Goal: Complete application form

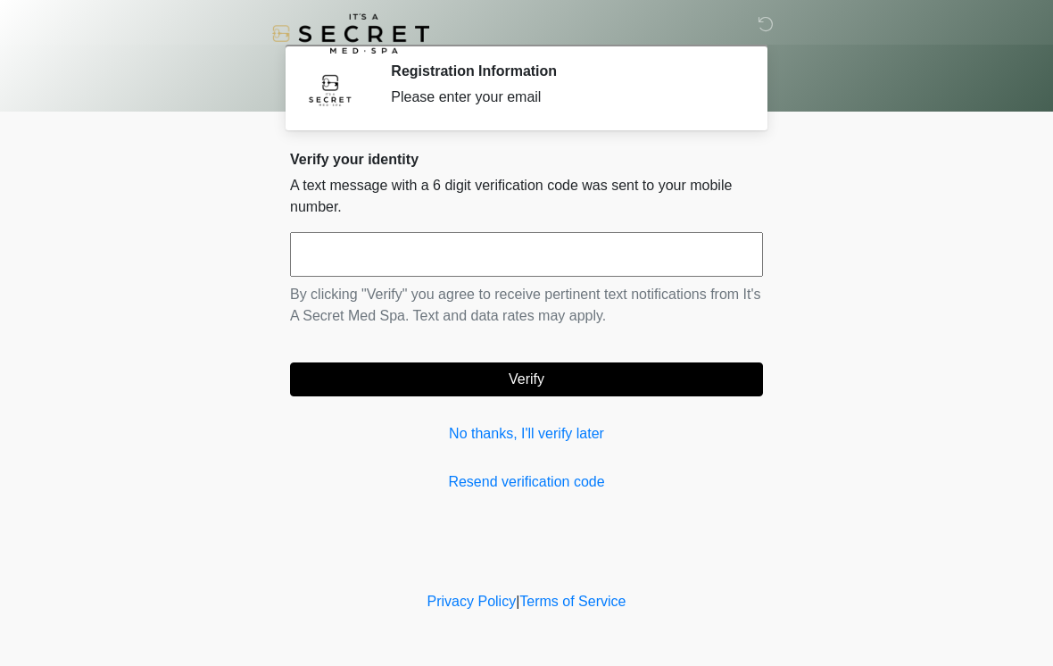
click at [487, 252] on input "text" at bounding box center [526, 254] width 473 height 45
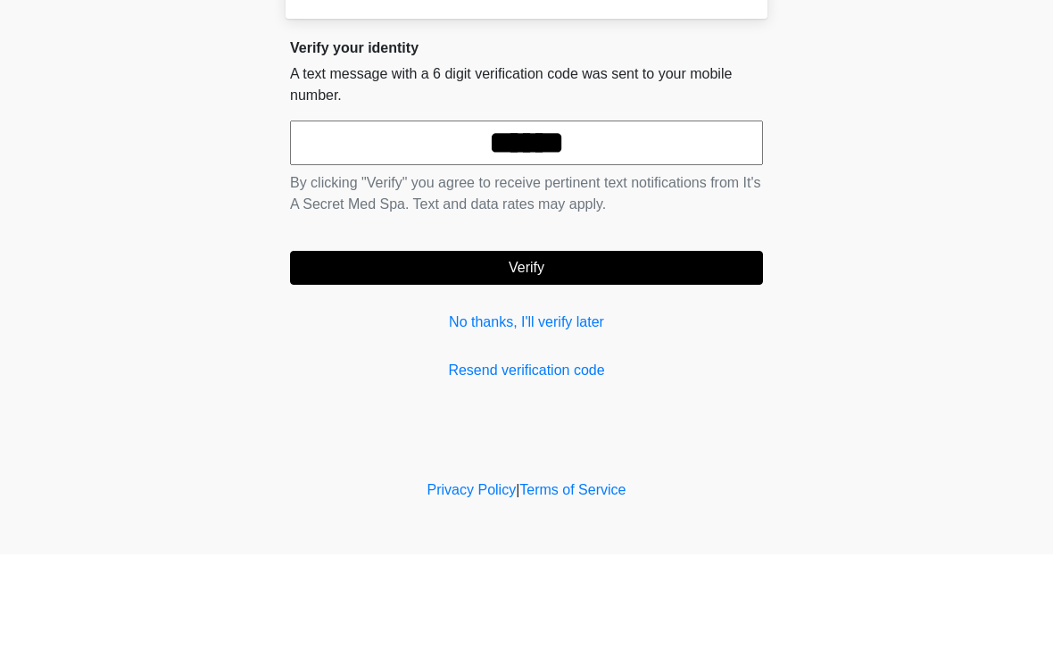
type input "******"
click at [627, 362] on button "Verify" at bounding box center [526, 379] width 473 height 34
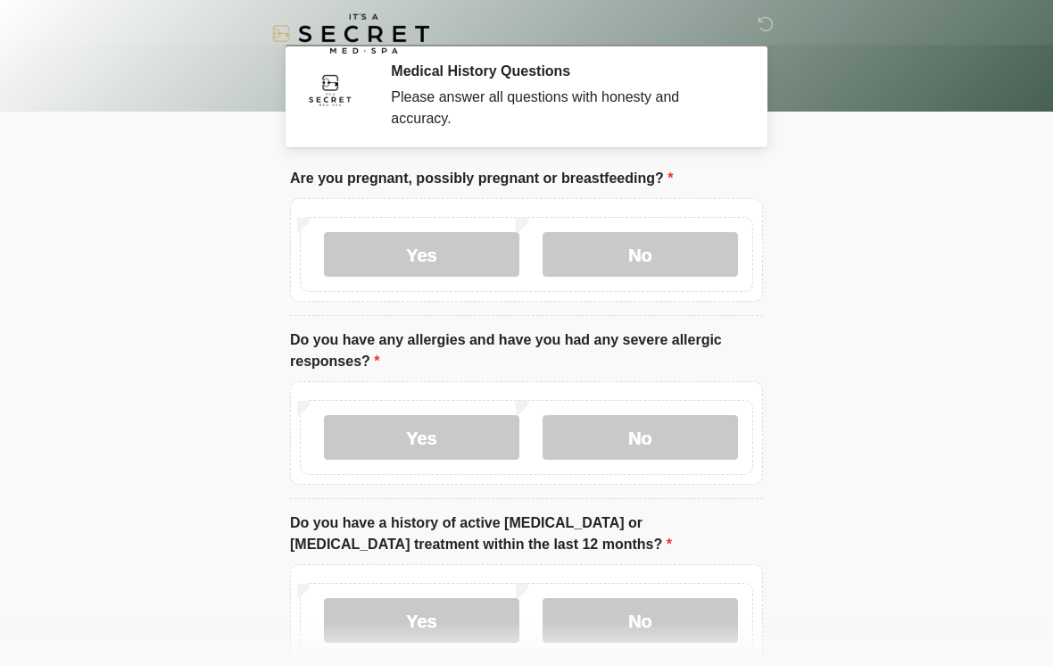
click at [669, 259] on label "No" at bounding box center [639, 254] width 195 height 45
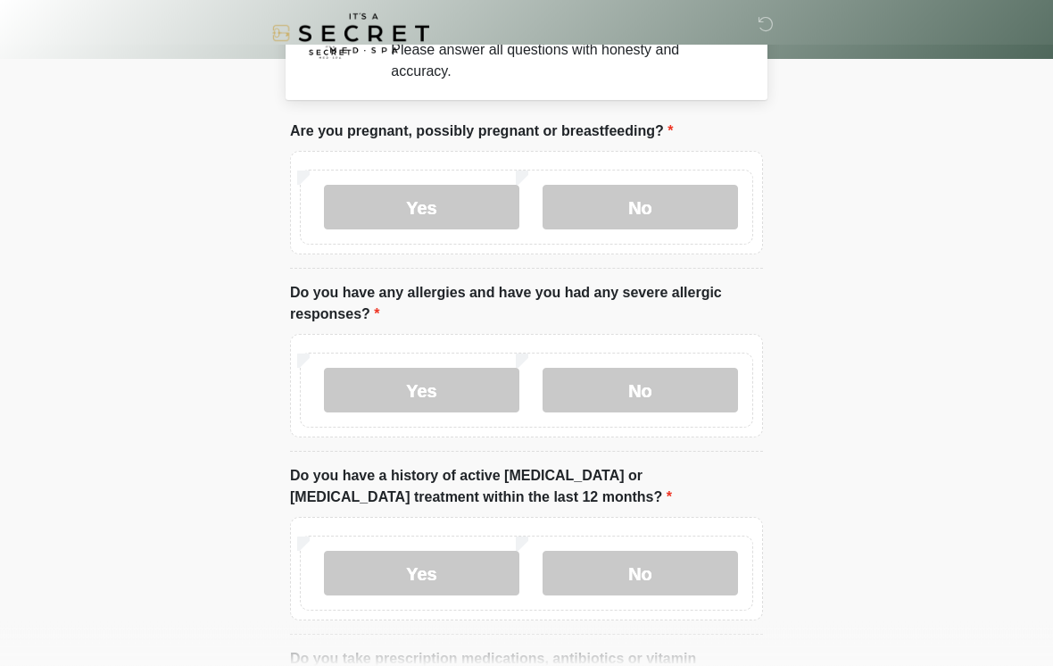
scroll to position [67, 0]
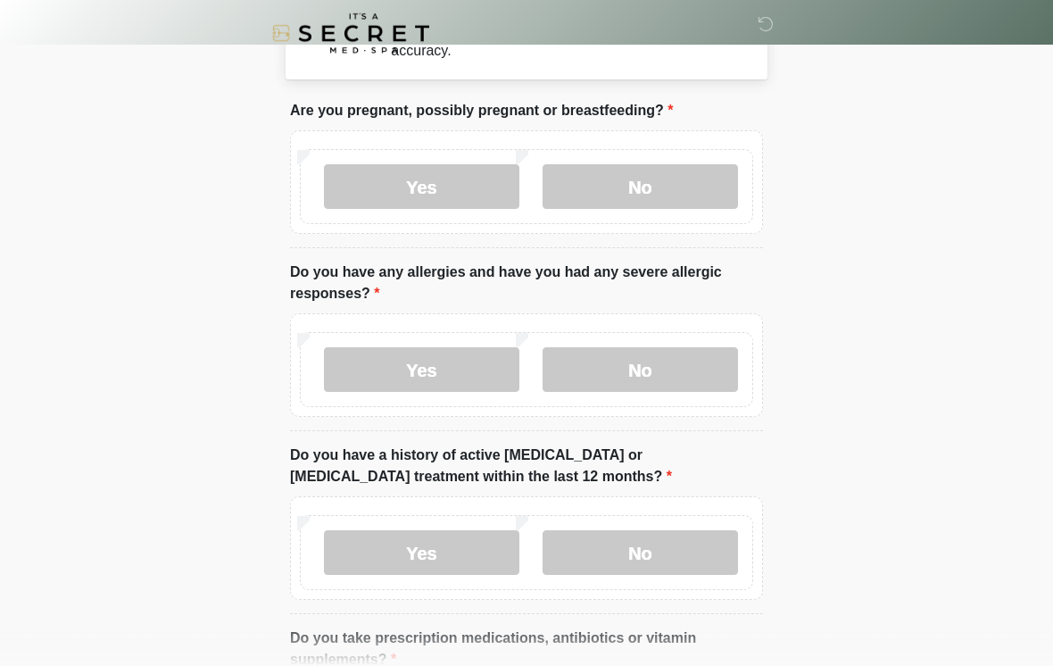
click at [669, 362] on label "No" at bounding box center [639, 370] width 195 height 45
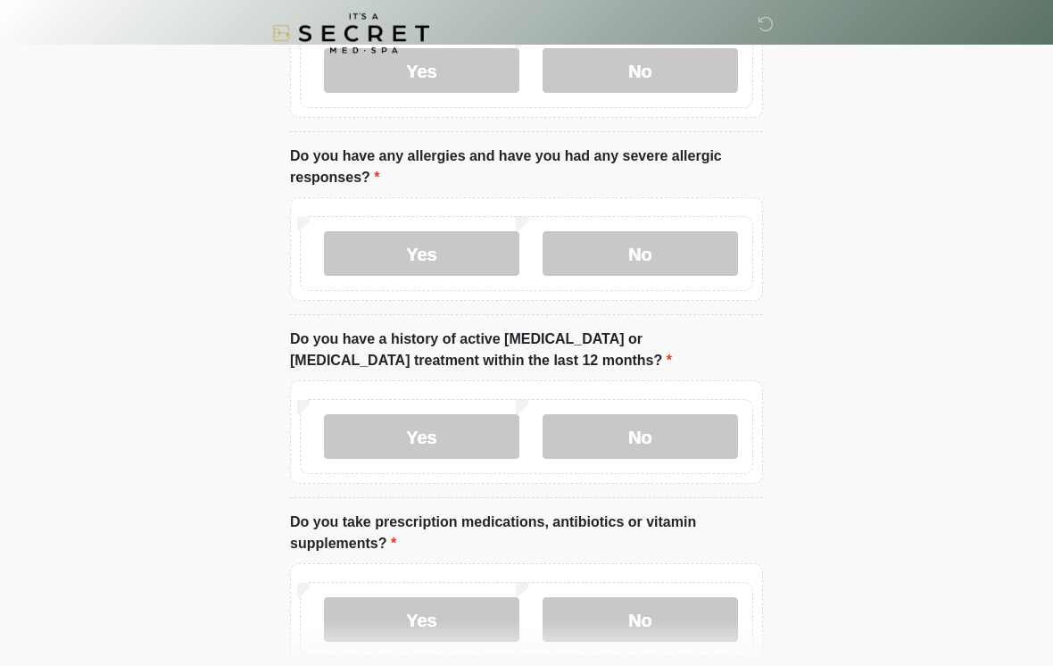
scroll to position [183, 0]
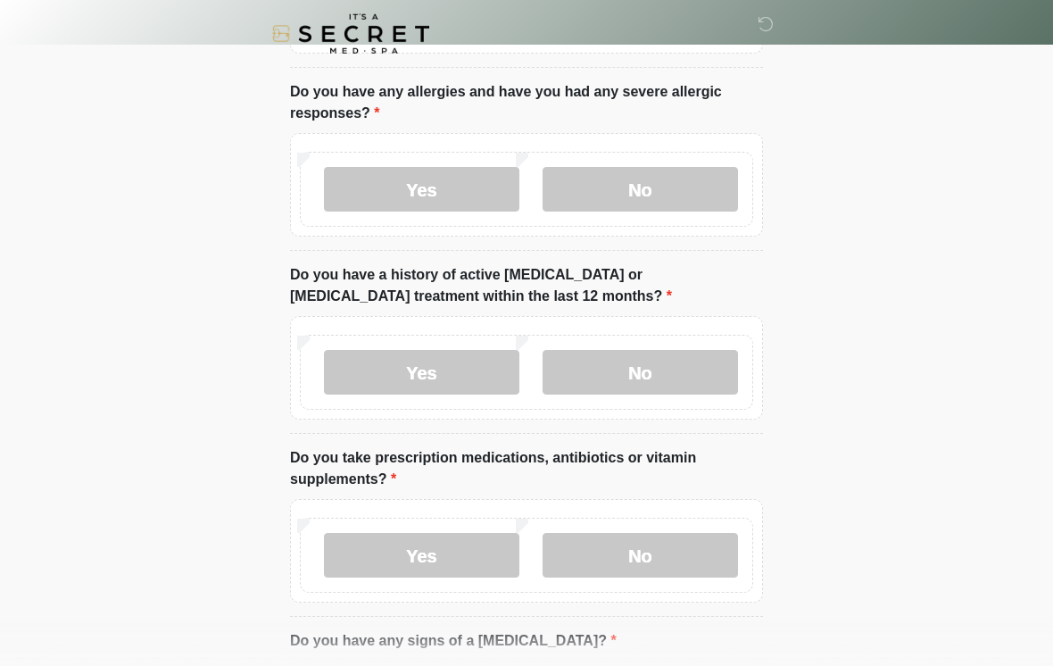
click at [680, 380] on label "No" at bounding box center [639, 372] width 195 height 45
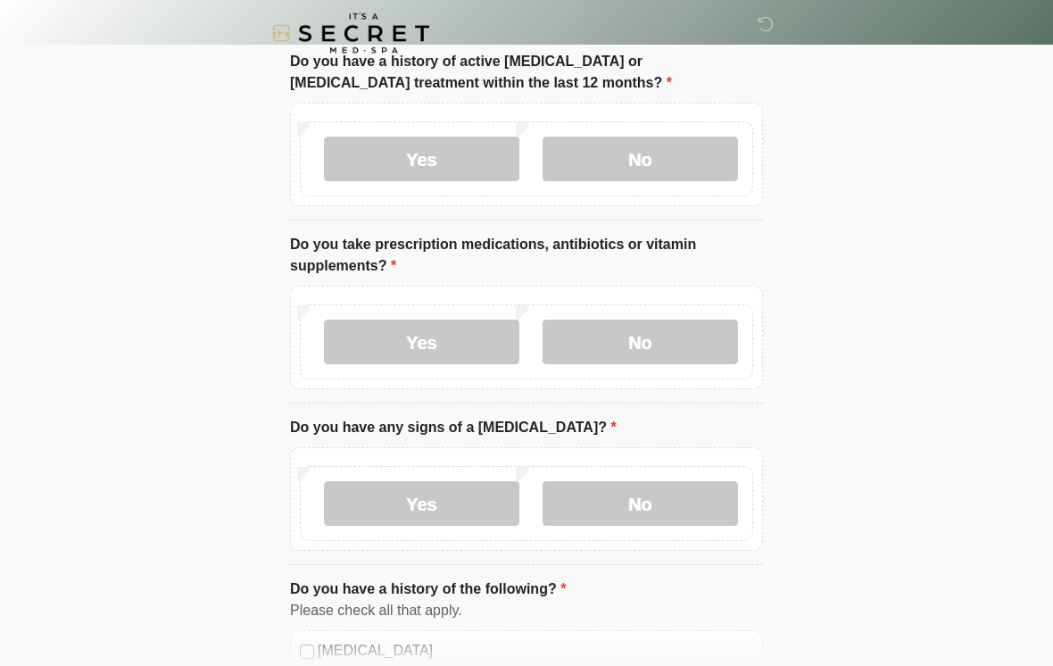
scroll to position [455, 0]
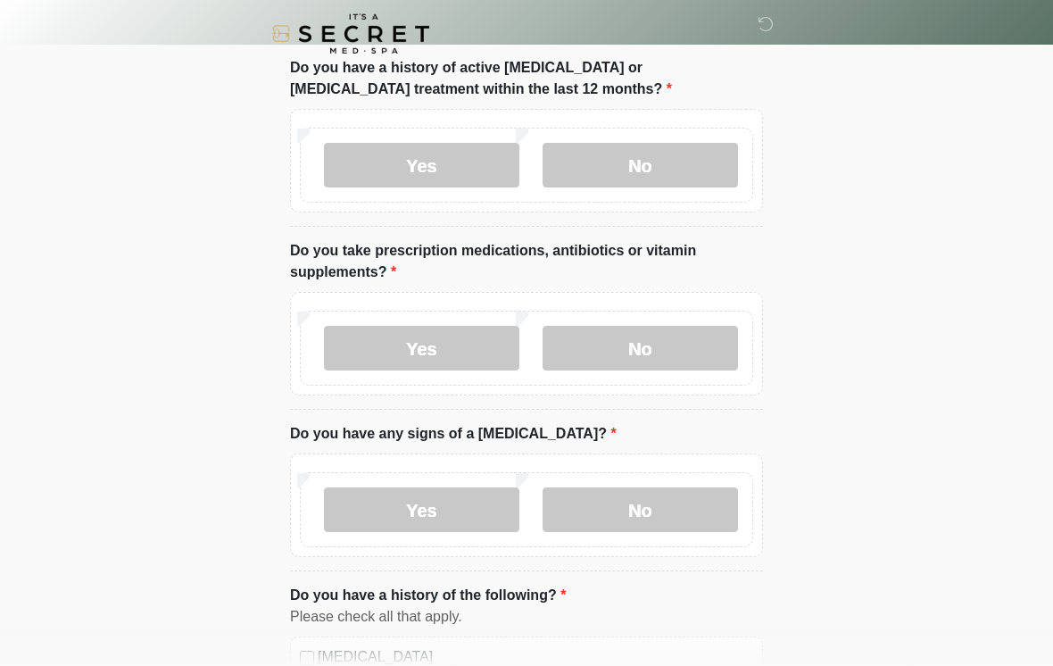
click at [443, 340] on label "Yes" at bounding box center [421, 348] width 195 height 45
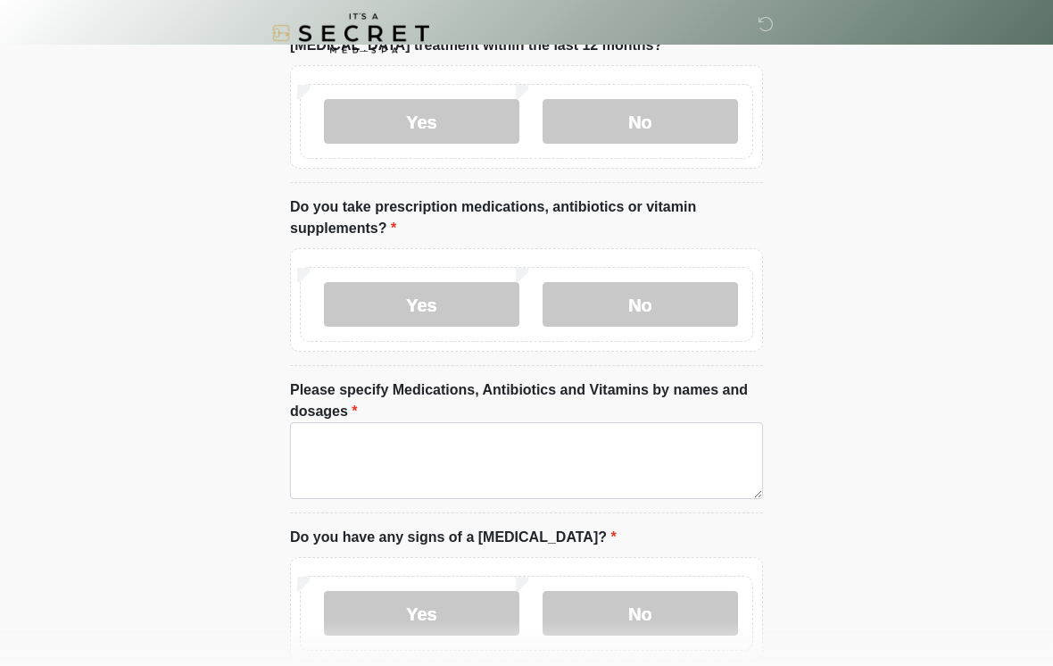
scroll to position [501, 0]
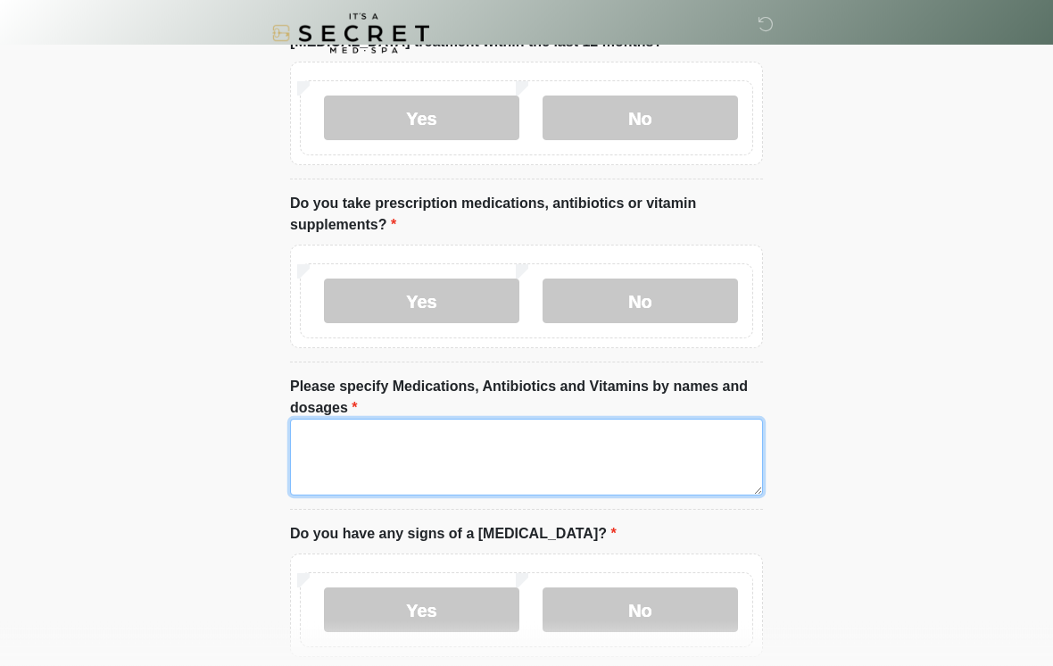
click at [682, 440] on textarea "Please specify Medications, Antibiotics and Vitamins by names and dosages" at bounding box center [526, 457] width 473 height 77
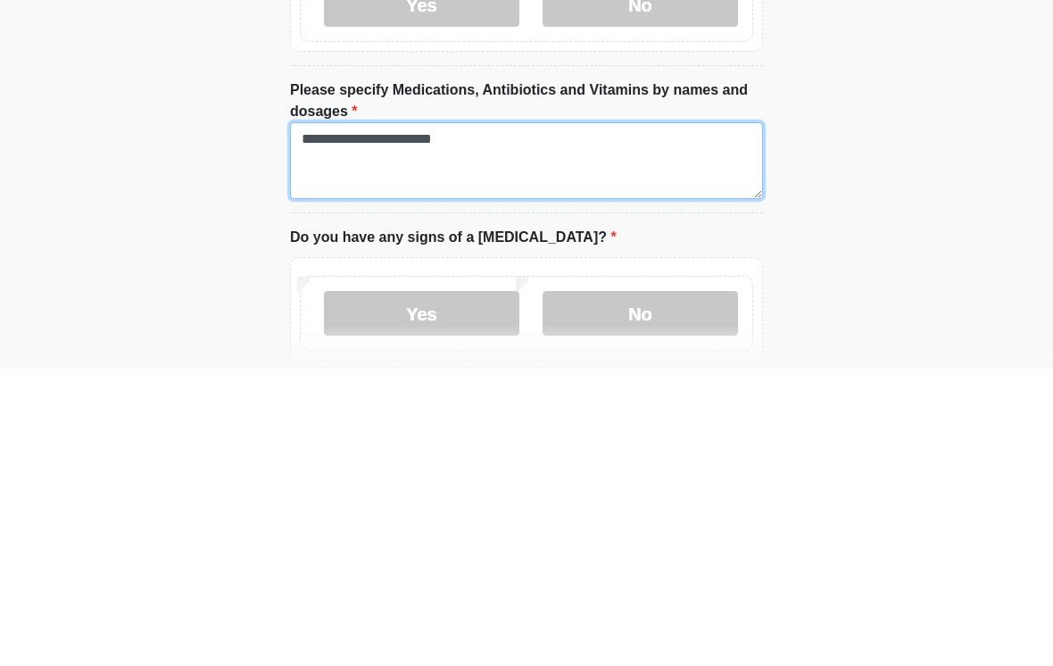
type textarea "**********"
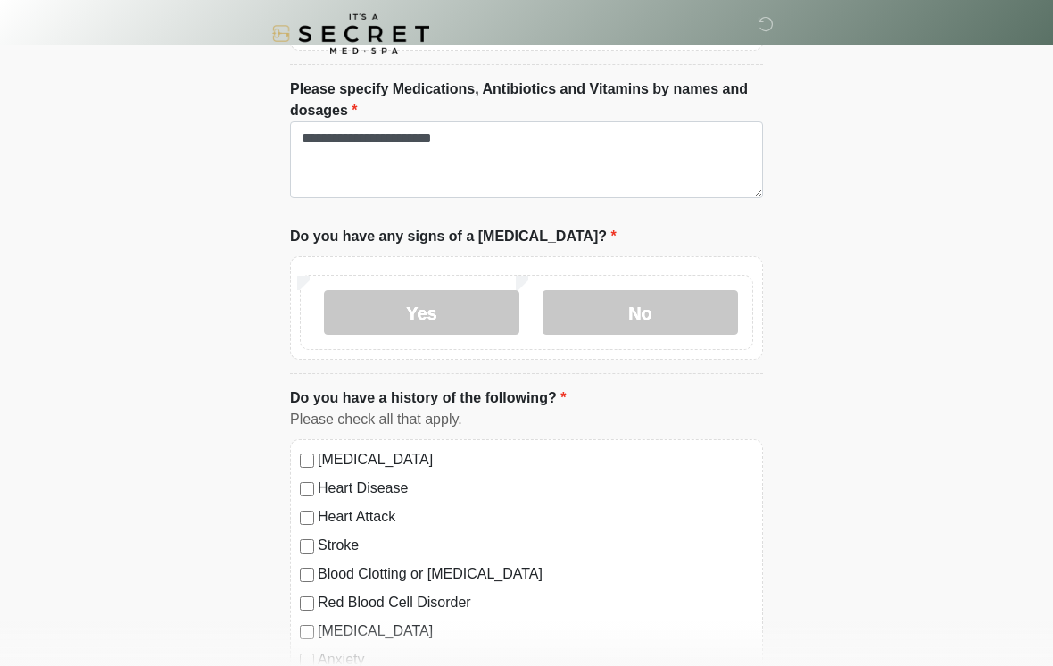
click at [656, 314] on label "No" at bounding box center [639, 312] width 195 height 45
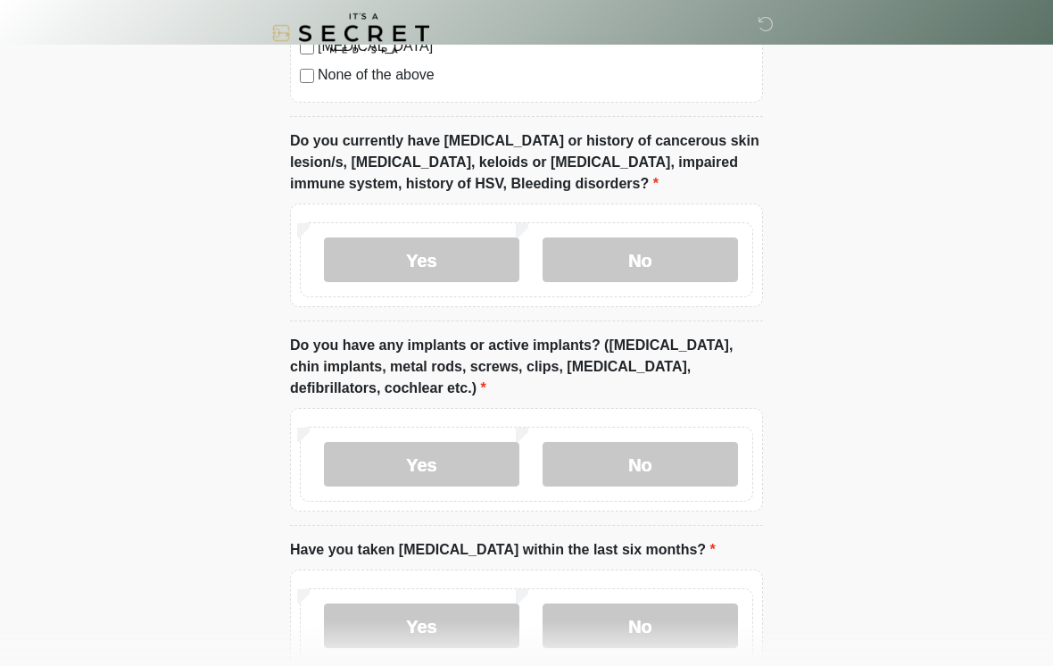
scroll to position [1498, 0]
click at [698, 259] on label "No" at bounding box center [639, 259] width 195 height 45
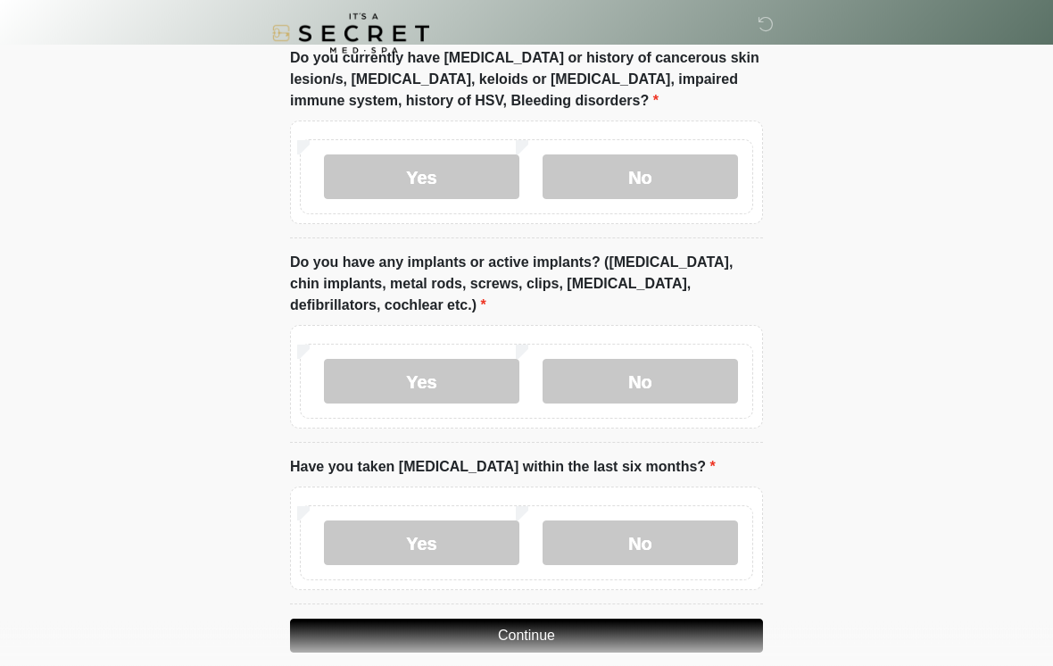
scroll to position [1581, 0]
click at [624, 375] on label "No" at bounding box center [639, 381] width 195 height 45
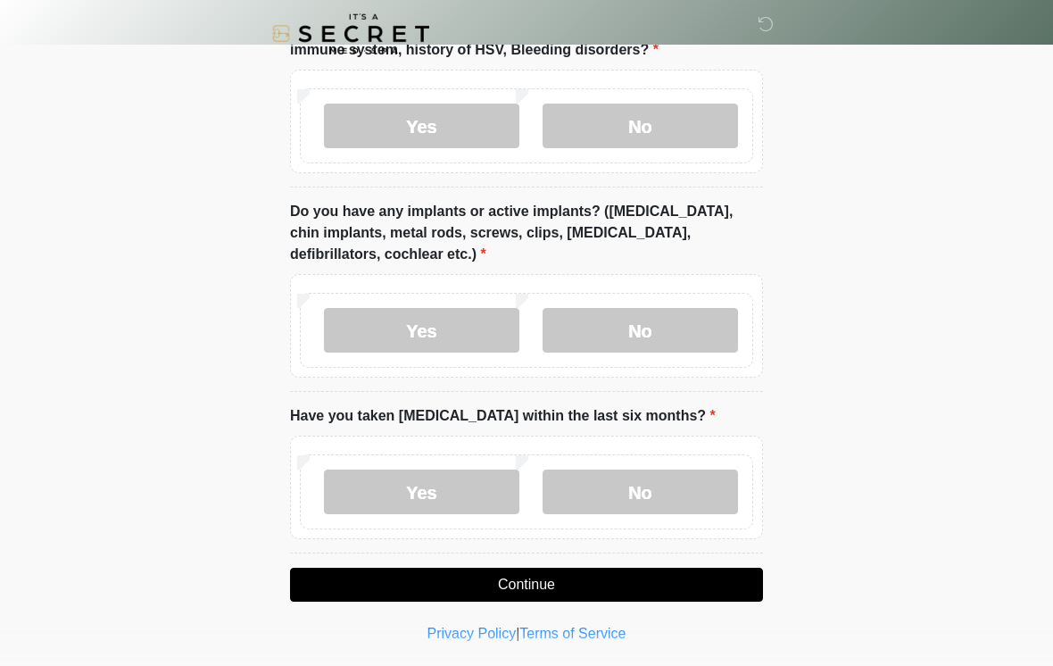
click at [617, 479] on label "No" at bounding box center [639, 491] width 195 height 45
click at [615, 577] on button "Continue" at bounding box center [526, 584] width 473 height 34
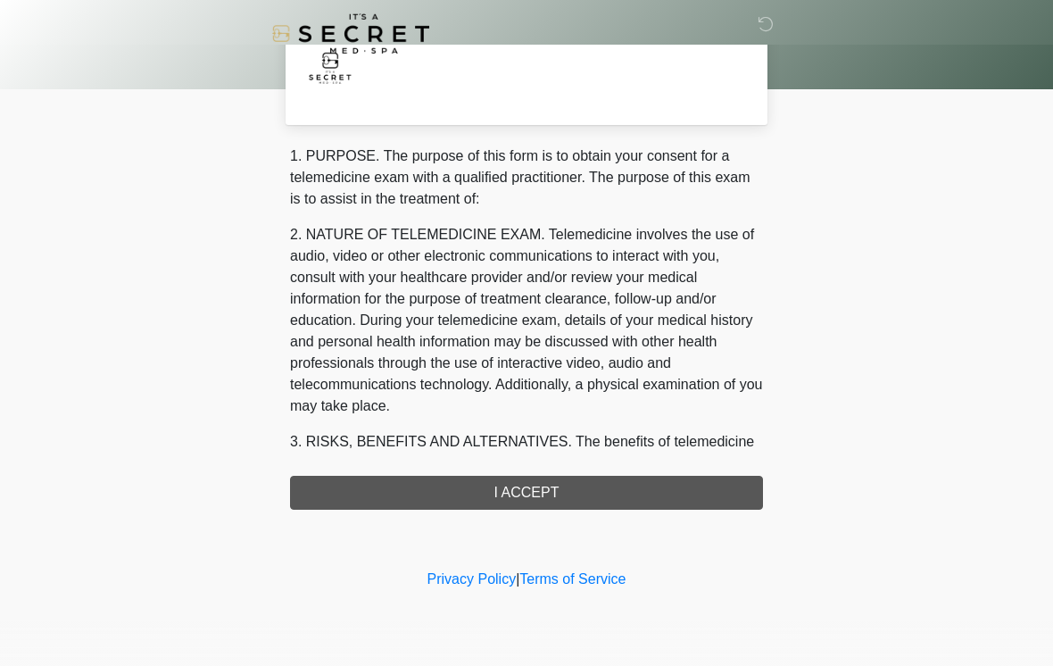
scroll to position [0, 0]
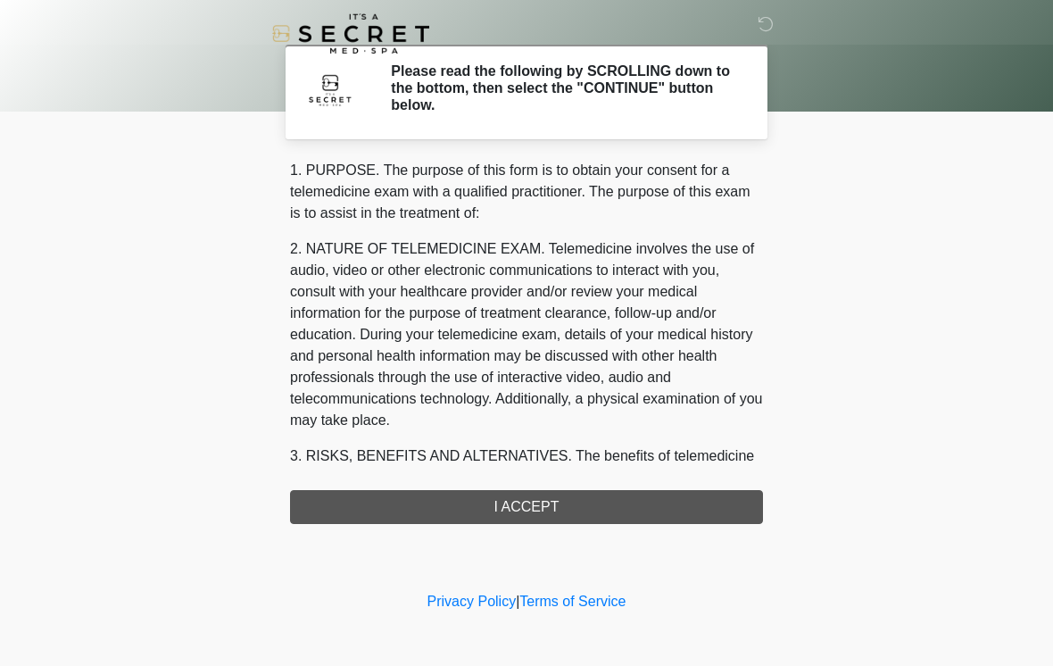
click at [637, 484] on div "1. PURPOSE. The purpose of this form is to obtain your consent for a telemedici…" at bounding box center [526, 342] width 473 height 364
click at [641, 508] on div "1. PURPOSE. The purpose of this form is to obtain your consent for a telemedici…" at bounding box center [526, 342] width 473 height 364
click at [598, 504] on div "1. PURPOSE. The purpose of this form is to obtain your consent for a telemedici…" at bounding box center [526, 342] width 473 height 364
click at [556, 509] on div "1. PURPOSE. The purpose of this form is to obtain your consent for a telemedici…" at bounding box center [526, 342] width 473 height 364
click at [556, 508] on div "1. PURPOSE. The purpose of this form is to obtain your consent for a telemedici…" at bounding box center [526, 342] width 473 height 364
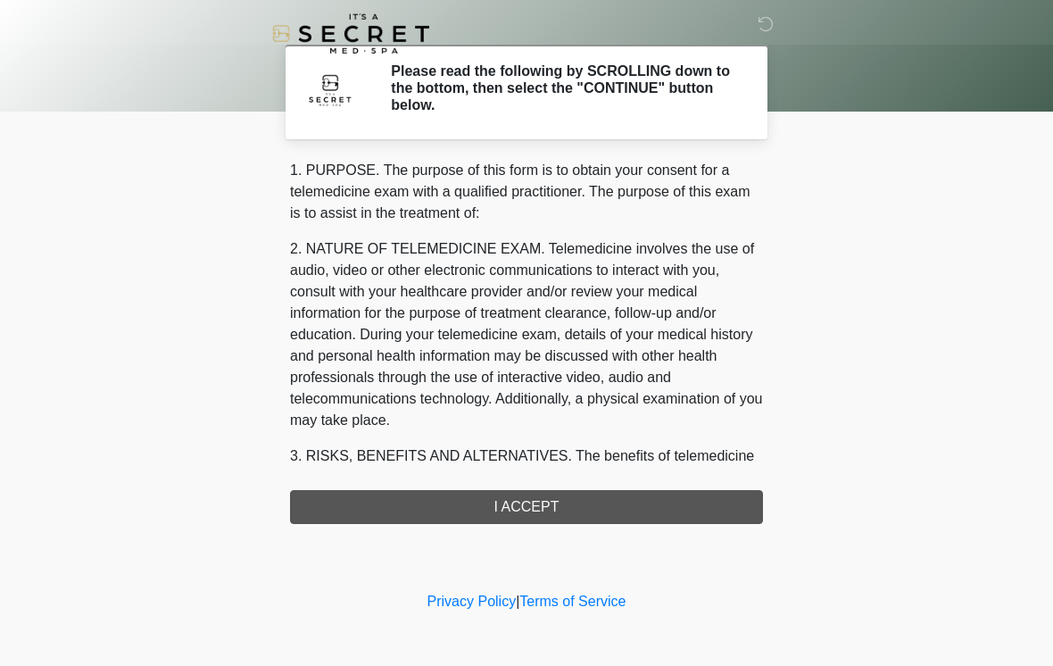
click at [507, 98] on h2 "Please read the following by SCROLLING down to the bottom, then select the "CON…" at bounding box center [563, 88] width 345 height 52
click at [542, 510] on div "1. PURPOSE. The purpose of this form is to obtain your consent for a telemedici…" at bounding box center [526, 342] width 473 height 364
click at [560, 498] on div "1. PURPOSE. The purpose of this form is to obtain your consent for a telemedici…" at bounding box center [526, 342] width 473 height 364
click at [573, 491] on div "1. PURPOSE. The purpose of this form is to obtain your consent for a telemedici…" at bounding box center [526, 342] width 473 height 364
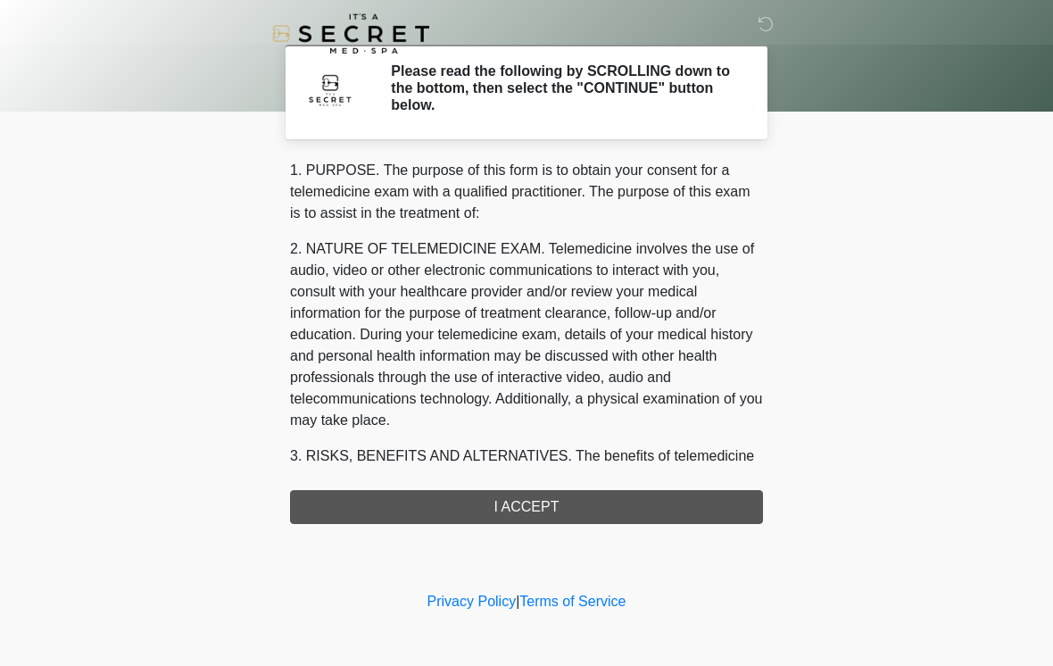
click at [582, 78] on h2 "Please read the following by SCROLLING down to the bottom, then select the "CON…" at bounding box center [563, 88] width 345 height 52
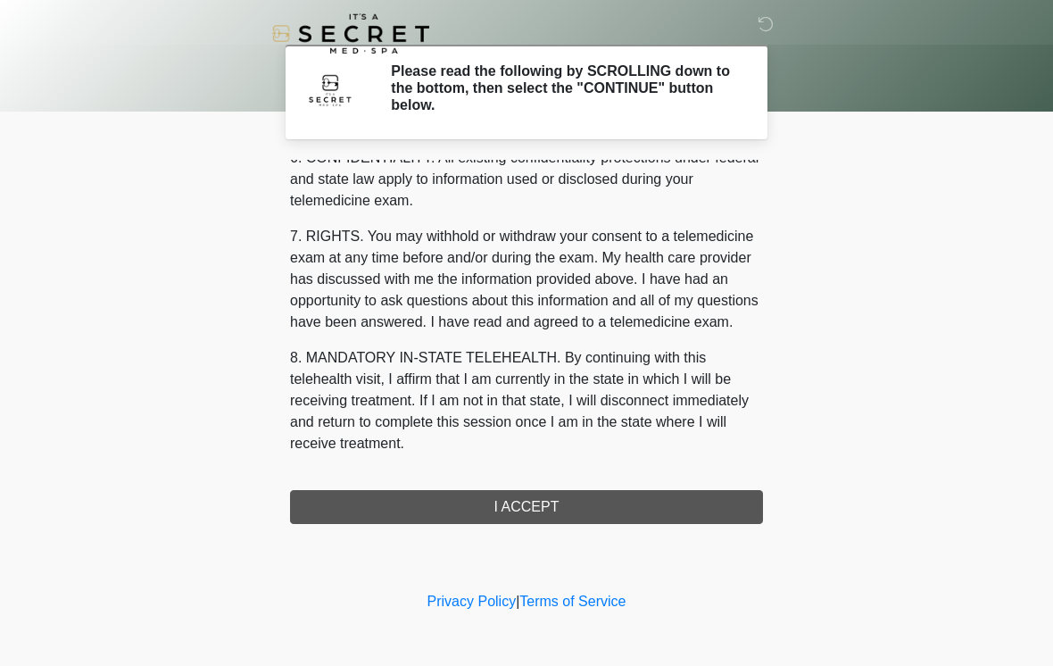
click at [609, 509] on button "I ACCEPT" at bounding box center [526, 507] width 473 height 34
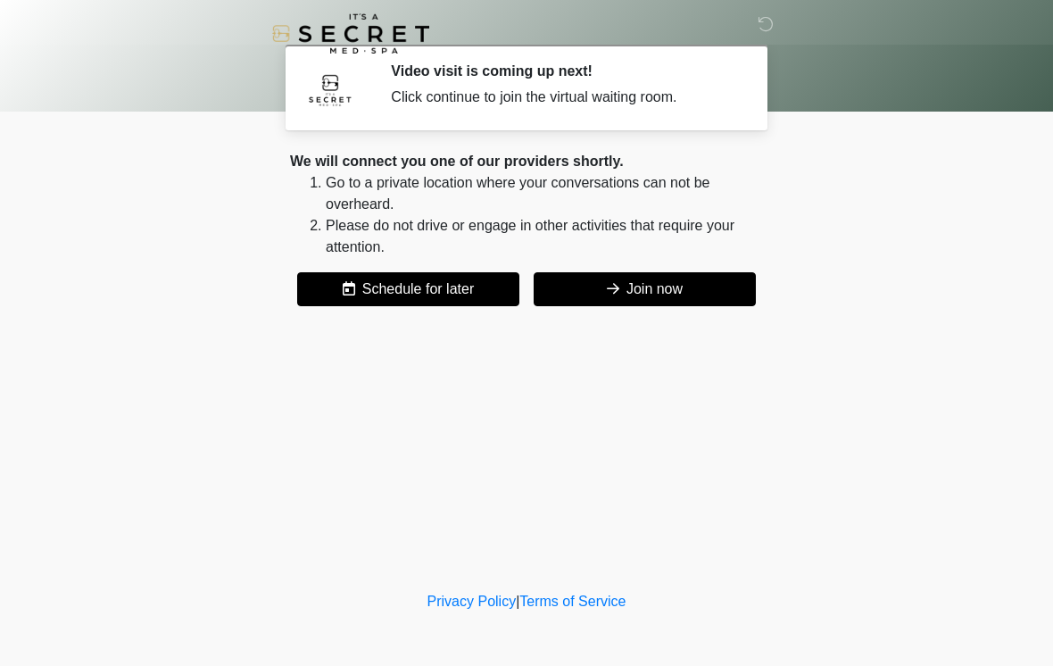
click at [702, 290] on button "Join now" at bounding box center [645, 289] width 222 height 34
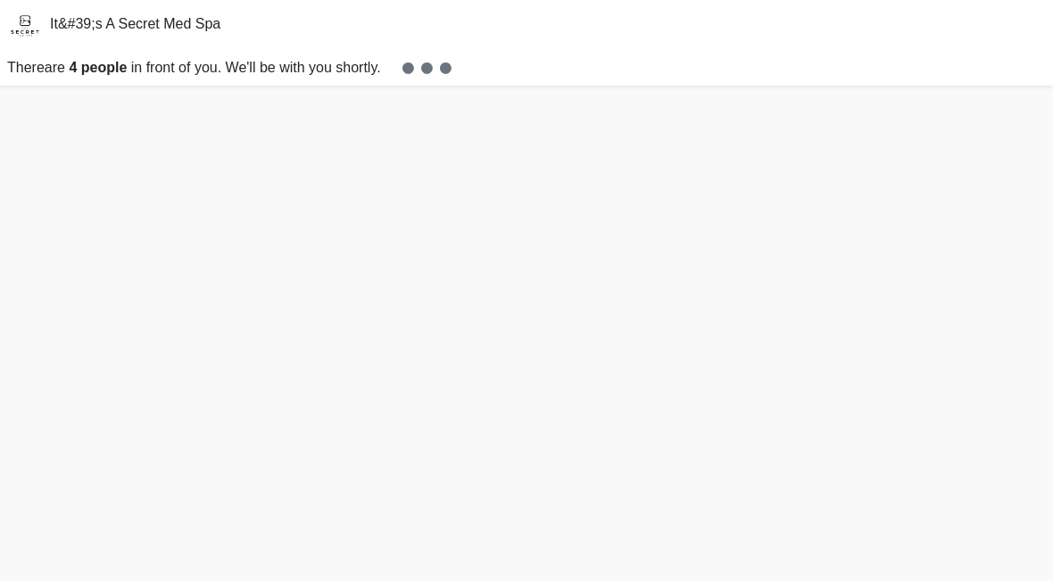
scroll to position [5, 0]
